Goal: Communication & Community: Answer question/provide support

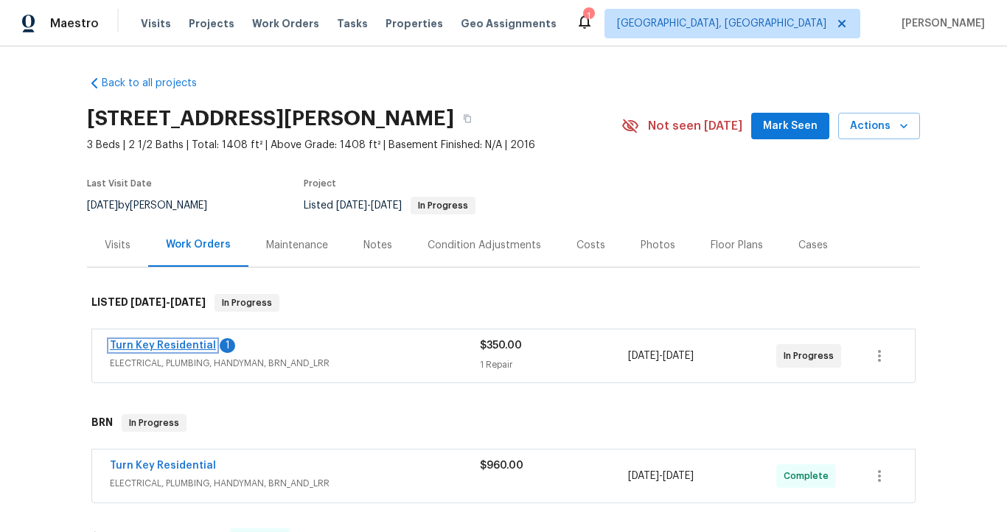
click at [191, 346] on link "Turn Key Residential" at bounding box center [163, 345] width 106 height 10
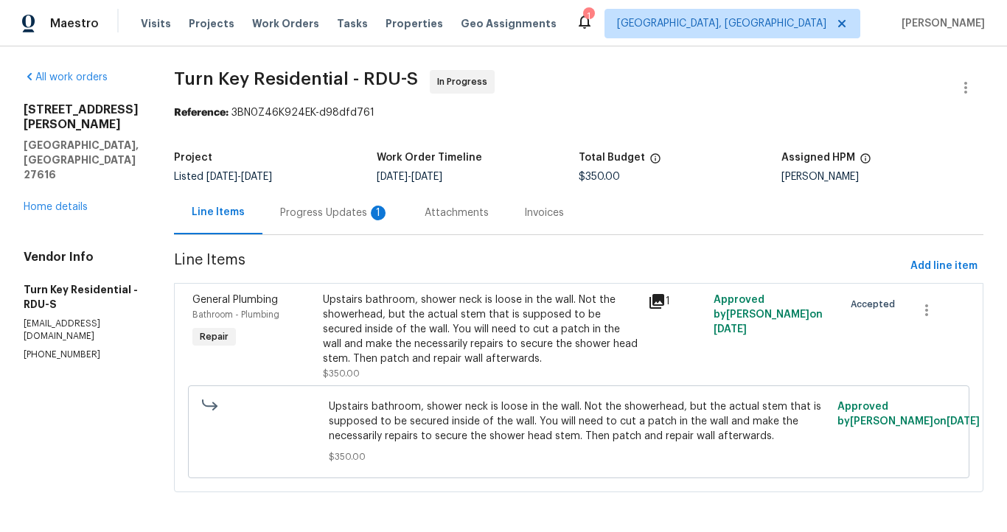
click at [334, 217] on div "Progress Updates 1" at bounding box center [334, 213] width 109 height 15
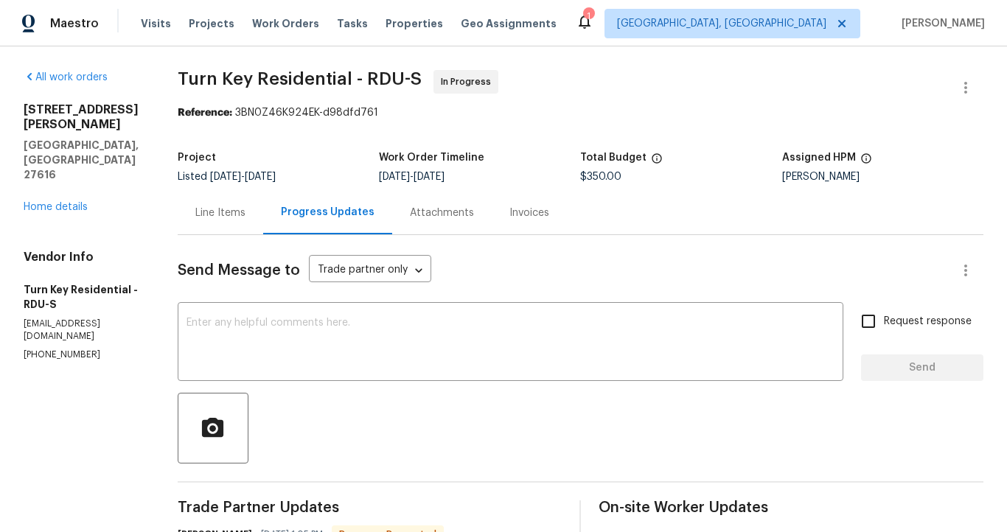
click at [245, 207] on div "Line Items" at bounding box center [220, 213] width 50 height 15
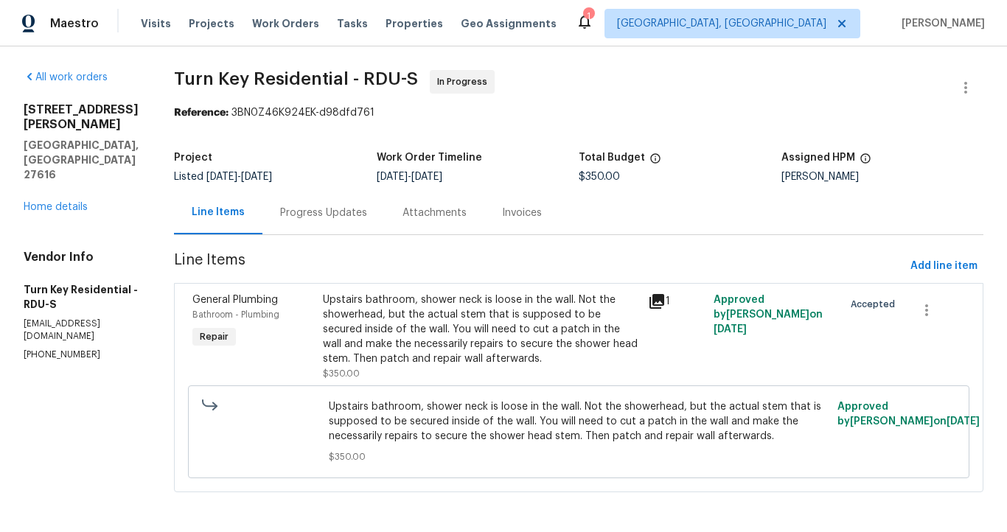
click at [322, 213] on div "Progress Updates" at bounding box center [323, 213] width 87 height 15
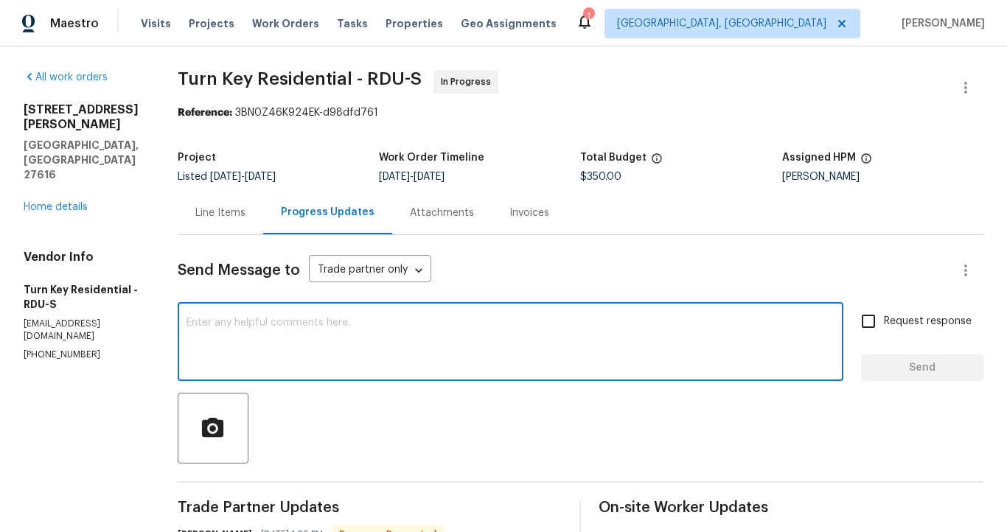
click at [307, 325] on textarea at bounding box center [510, 344] width 648 height 52
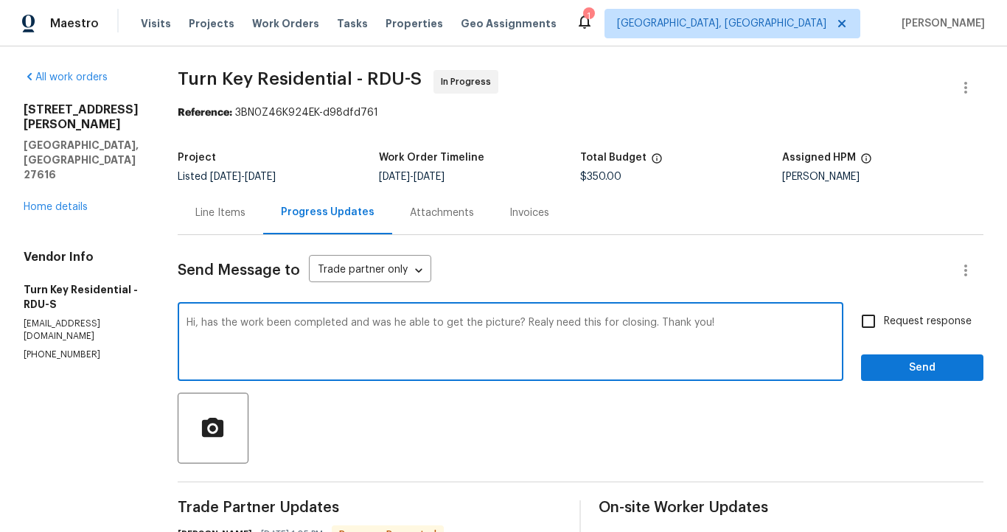
type textarea "Hi, has the work been completed and was he able to get the picture? Realy need …"
click at [905, 369] on span "Send" at bounding box center [921, 368] width 99 height 18
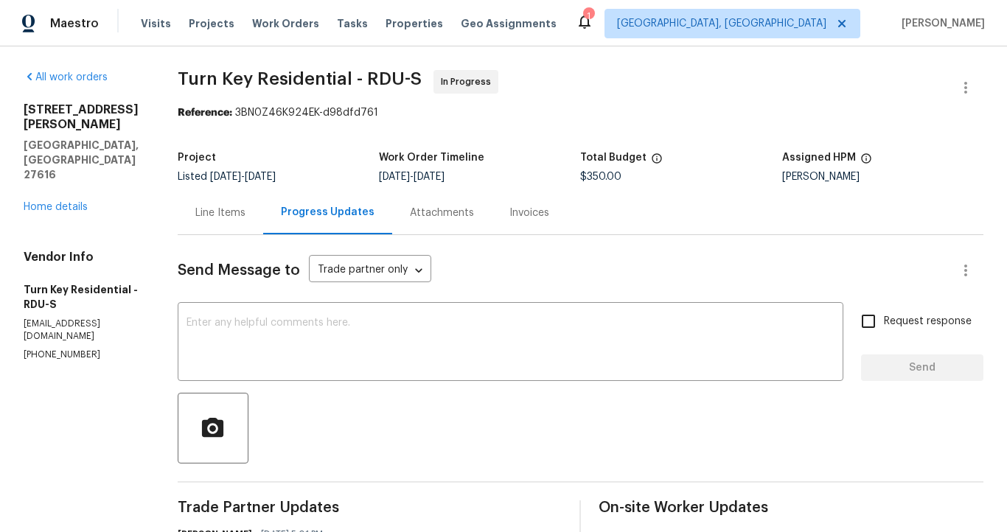
click at [245, 210] on div "Line Items" at bounding box center [220, 213] width 50 height 15
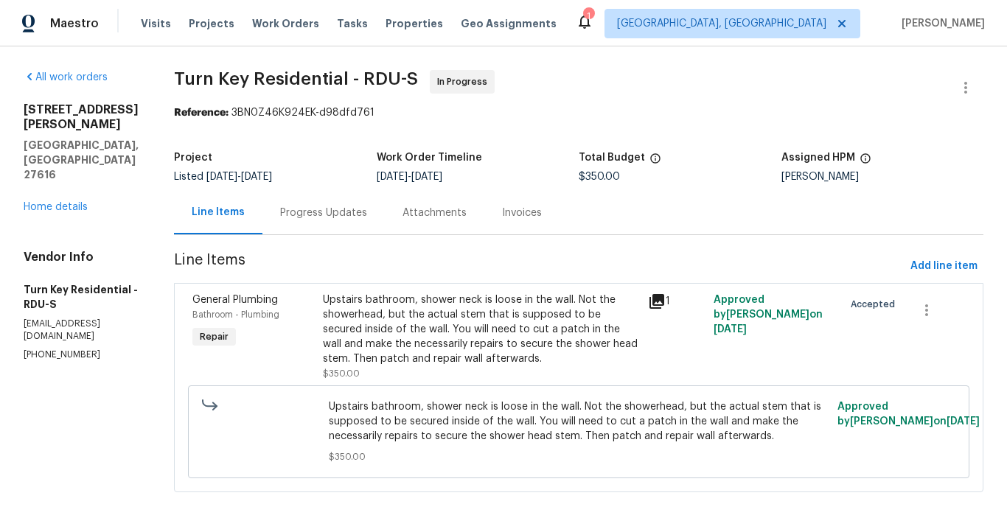
scroll to position [28, 0]
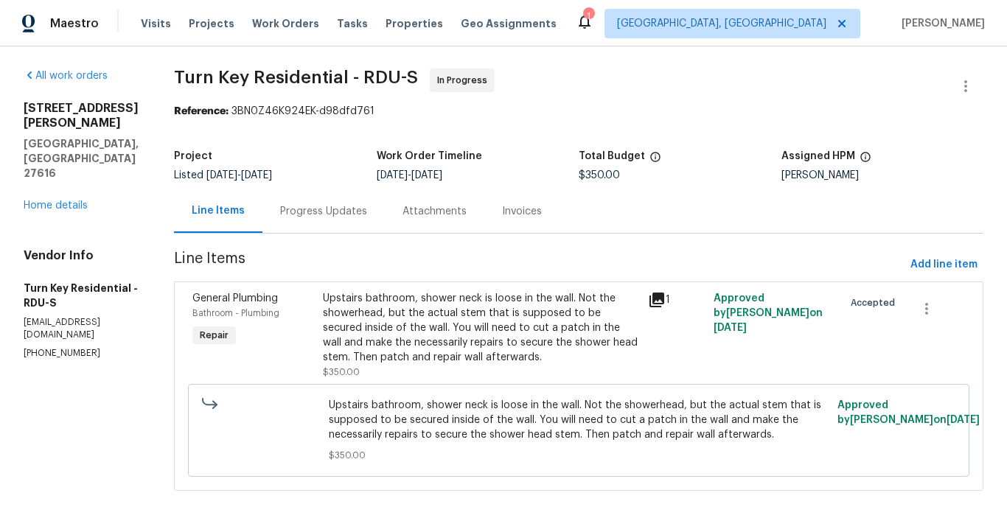
click at [367, 204] on div "Progress Updates" at bounding box center [323, 211] width 87 height 15
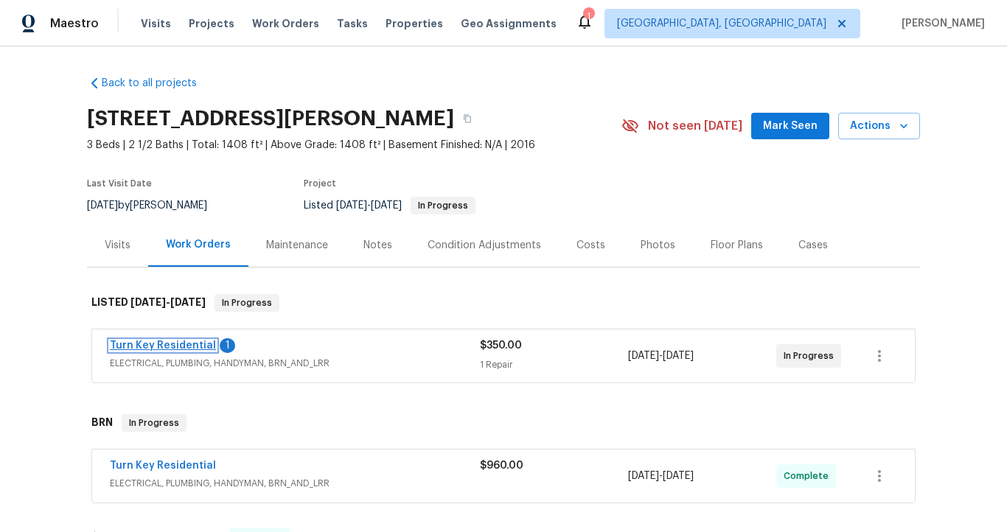
click at [184, 347] on link "Turn Key Residential" at bounding box center [163, 345] width 106 height 10
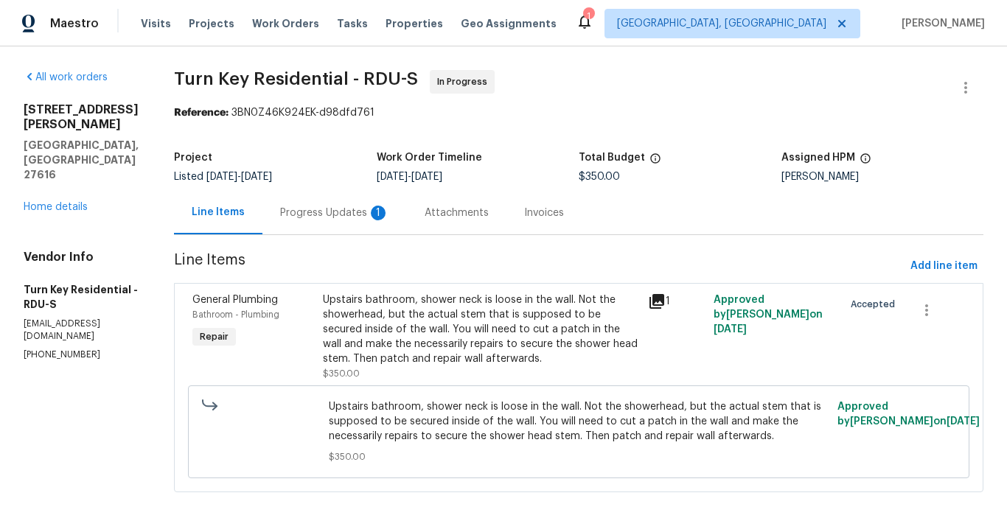
click at [349, 218] on div "Progress Updates 1" at bounding box center [334, 213] width 109 height 15
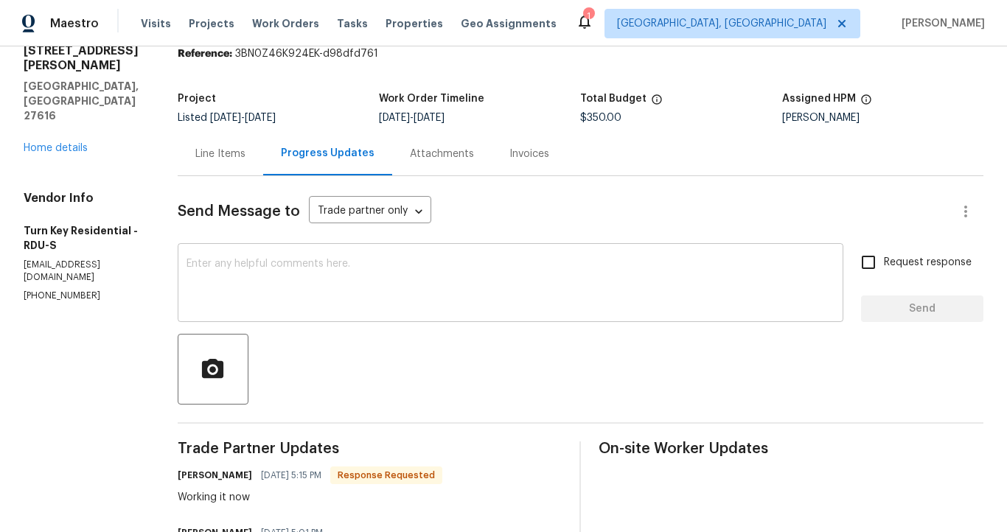
scroll to position [30, 0]
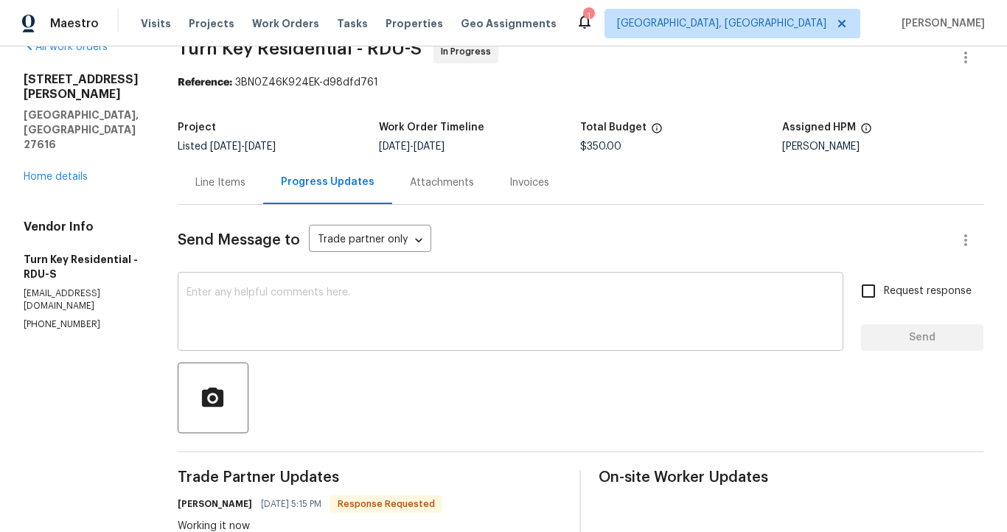
click at [313, 303] on textarea at bounding box center [510, 313] width 648 height 52
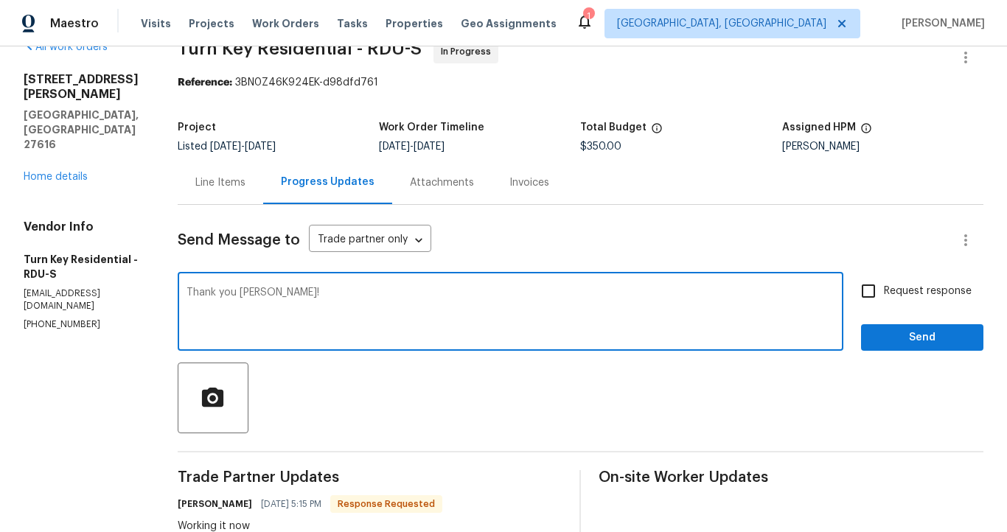
type textarea "Thank you Maria!"
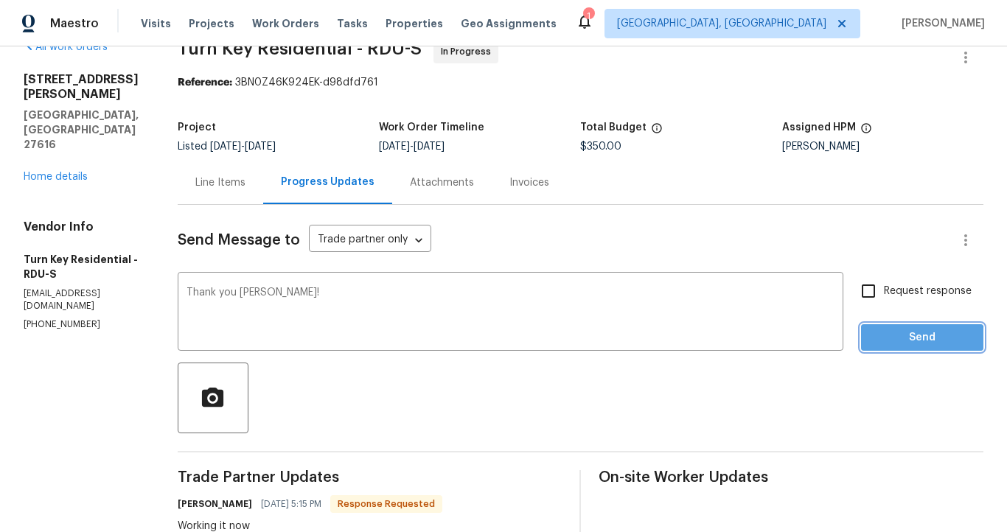
click at [872, 343] on span "Send" at bounding box center [921, 338] width 99 height 18
